Goal: Task Accomplishment & Management: Manage account settings

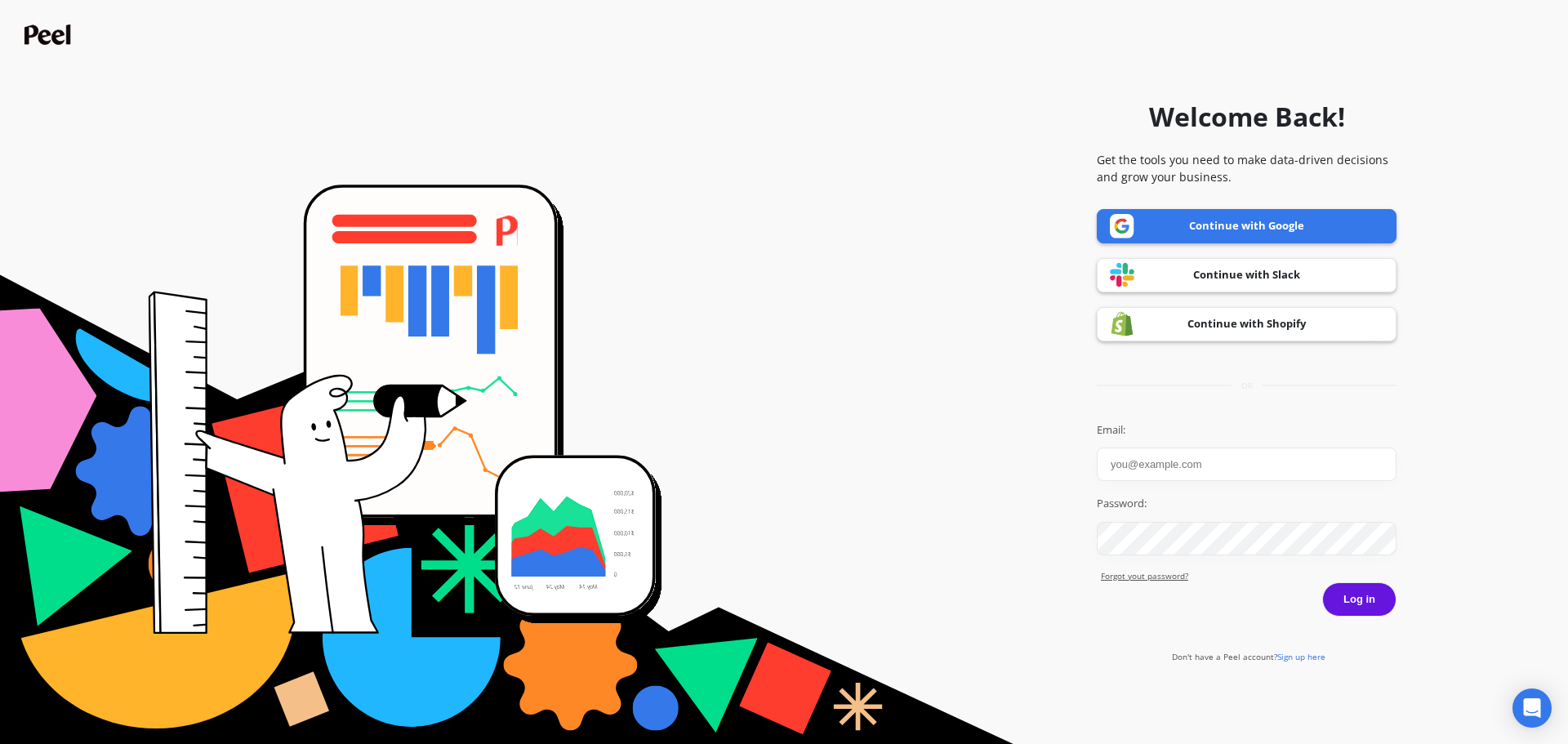
click at [1398, 424] on form "Welcome Back! Get the tools you need to make data-driven decisions and grow you…" at bounding box center [784, 371] width 1552 height 727
click at [1225, 462] on input "Email:" at bounding box center [1247, 465] width 300 height 34
paste input "alex@opopop.com"
click at [1109, 472] on input "alex@opopop.com" at bounding box center [1247, 465] width 300 height 34
type input "alex@opopop.com"
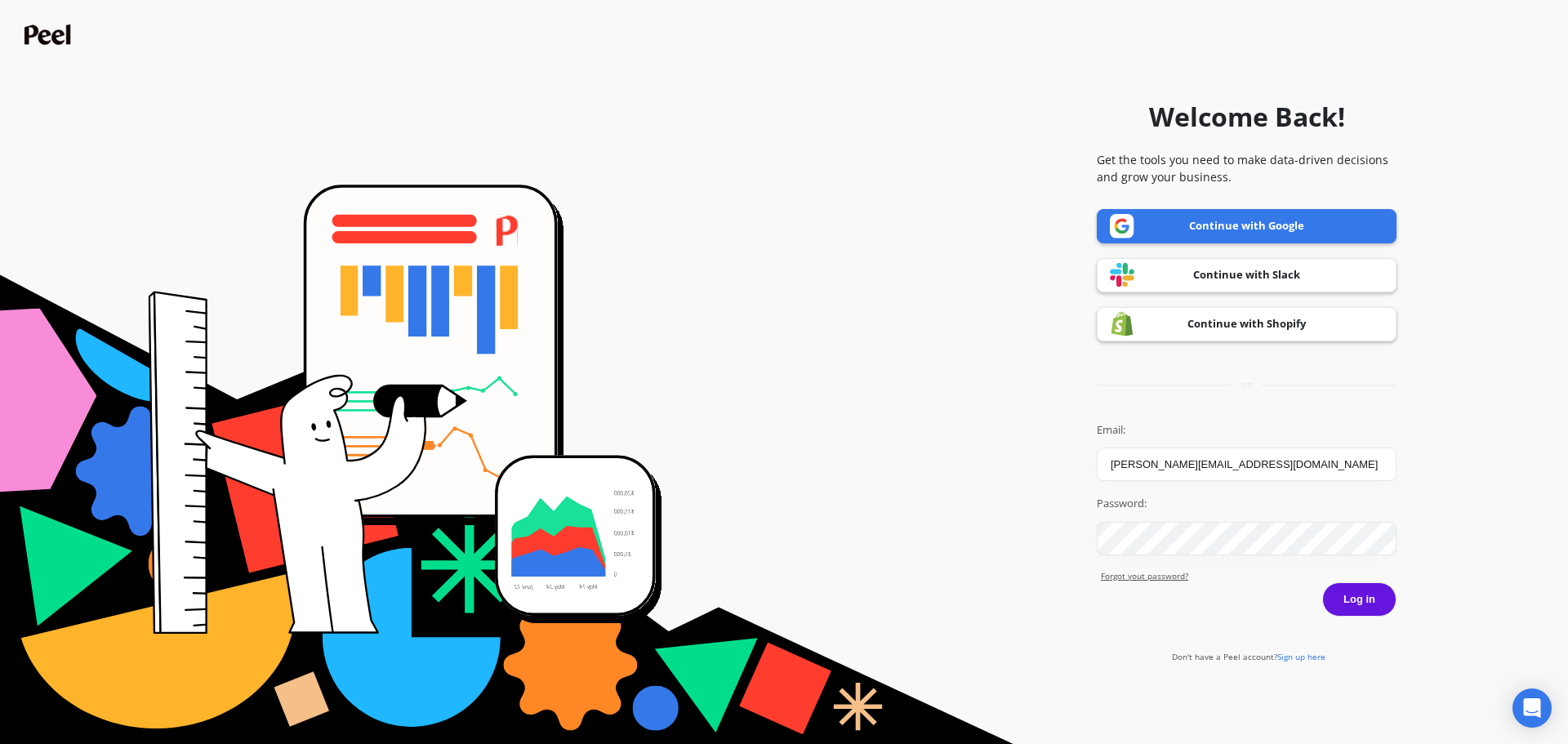
click at [1269, 519] on div "Password:" at bounding box center [1247, 525] width 300 height 59
click at [1069, 593] on form "Welcome Back! Get the tools you need to make data-driven decisions and grow you…" at bounding box center [784, 371] width 1552 height 727
click at [1177, 578] on link "Forgot yout password?" at bounding box center [1249, 576] width 296 height 12
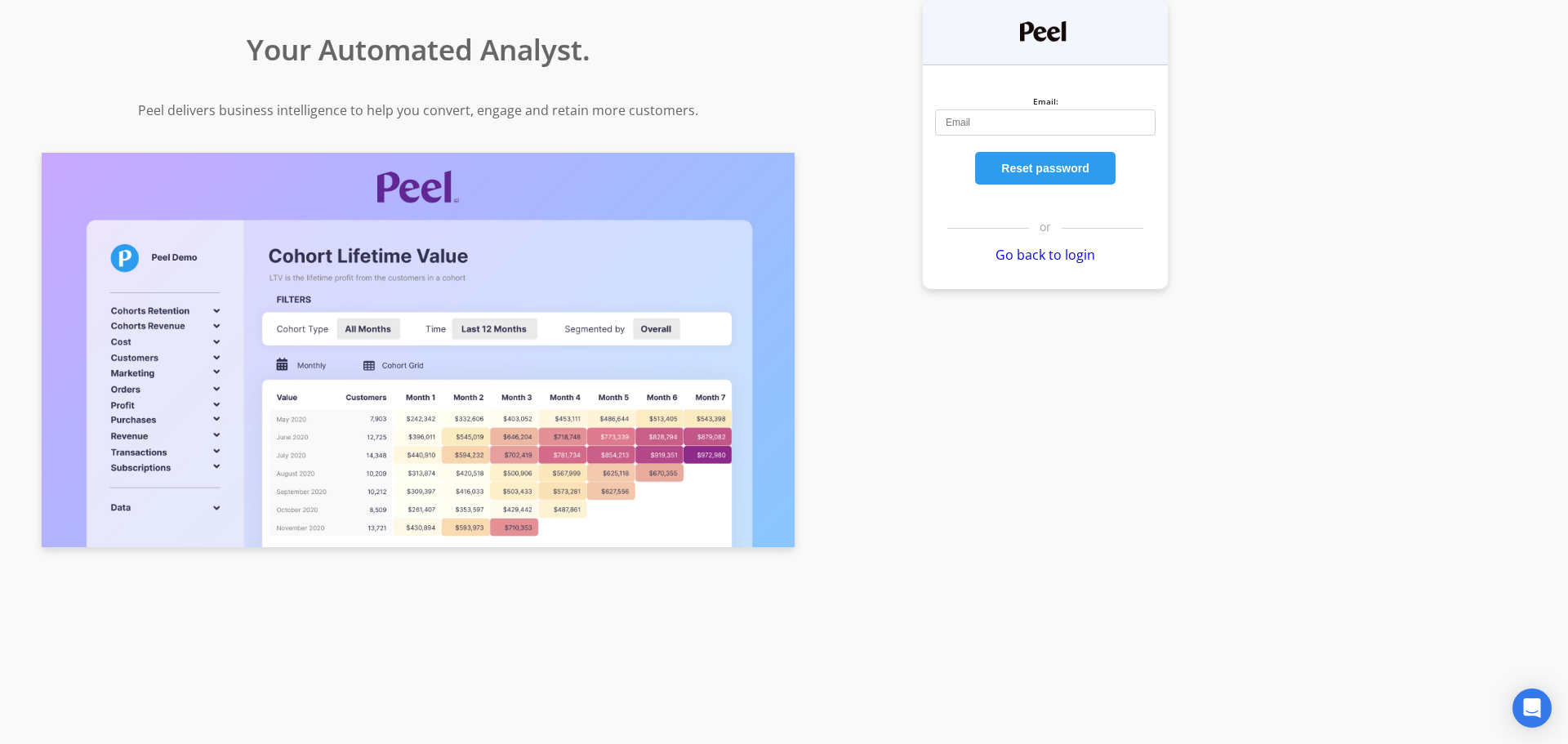
click at [1035, 120] on input "Email:" at bounding box center [1045, 122] width 220 height 26
paste input "[PERSON_NAME][EMAIL_ADDRESS][DOMAIN_NAME]"
type input "[PERSON_NAME][EMAIL_ADDRESS][DOMAIN_NAME]"
click at [1048, 171] on button "Reset password" at bounding box center [1045, 168] width 140 height 33
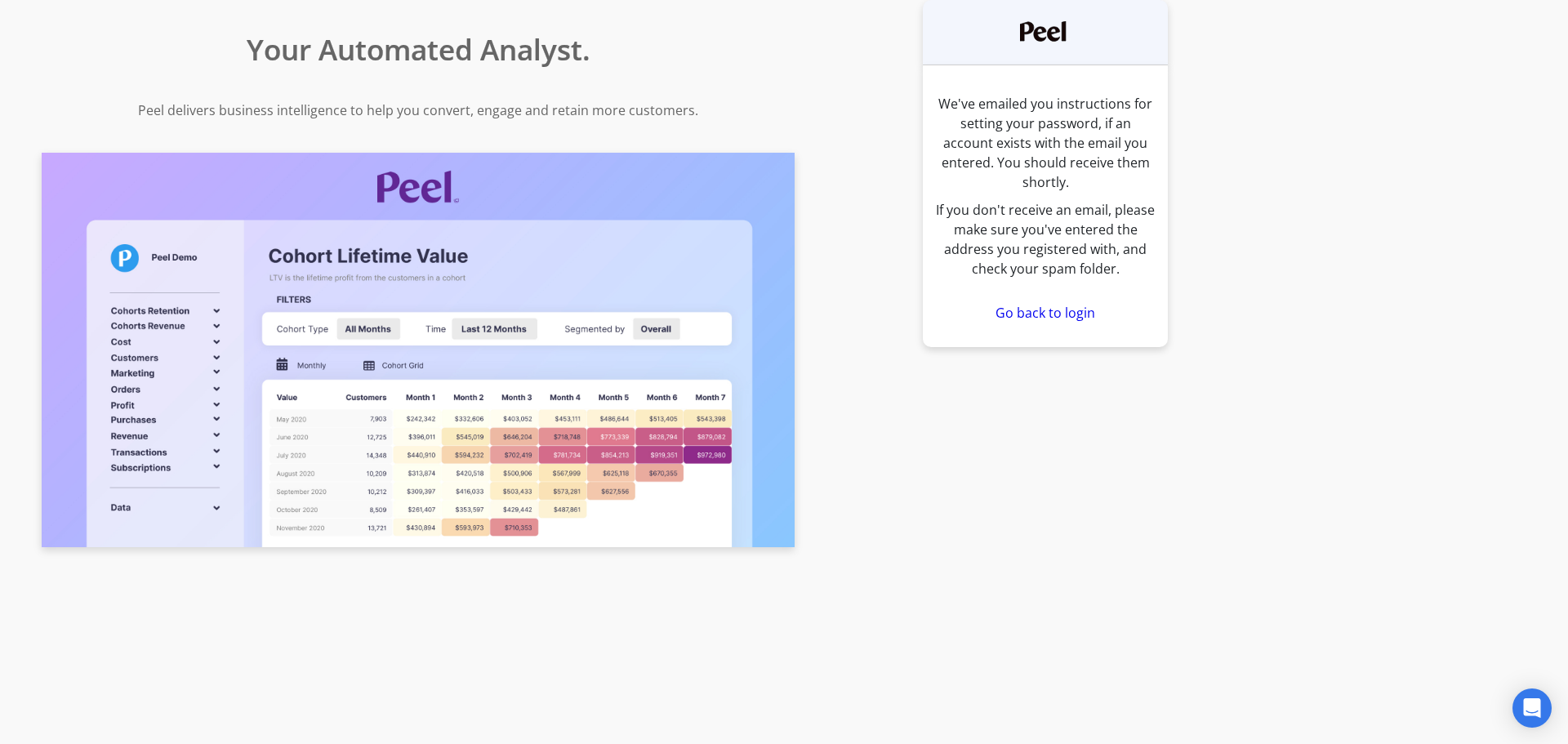
drag, startPoint x: 1010, startPoint y: 198, endPoint x: 1145, endPoint y: 241, distance: 141.7
click at [1145, 241] on p "If you don't receive an email, please make sure you've entered the address you …" at bounding box center [1045, 239] width 220 height 78
drag, startPoint x: 1145, startPoint y: 241, endPoint x: 1399, endPoint y: 22, distance: 335.4
click at [1148, 239] on p "If you don't receive an email, please make sure you've entered the address you …" at bounding box center [1045, 239] width 220 height 78
